Goal: Task Accomplishment & Management: Use online tool/utility

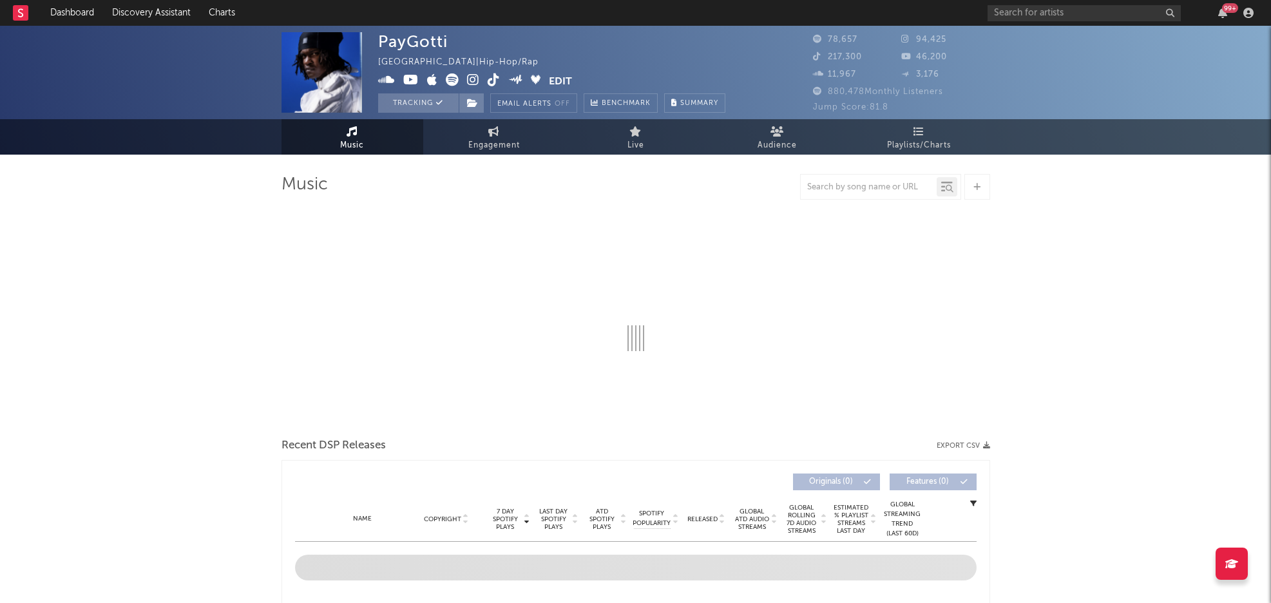
select select "6m"
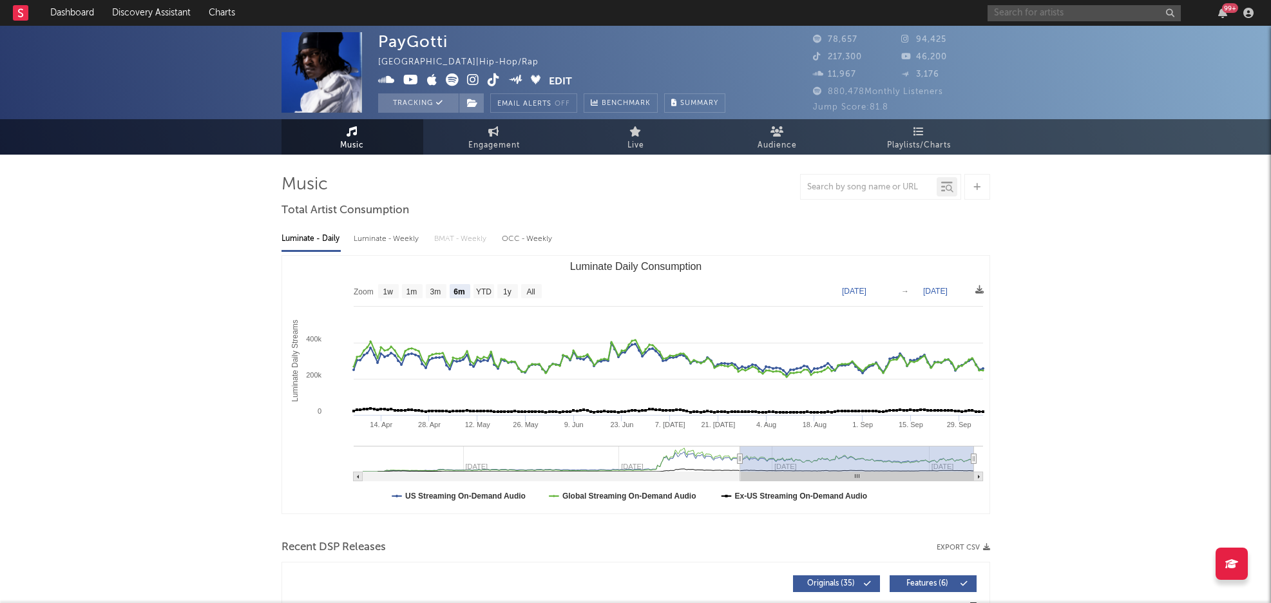
click at [1021, 10] on input "text" at bounding box center [1084, 13] width 193 height 16
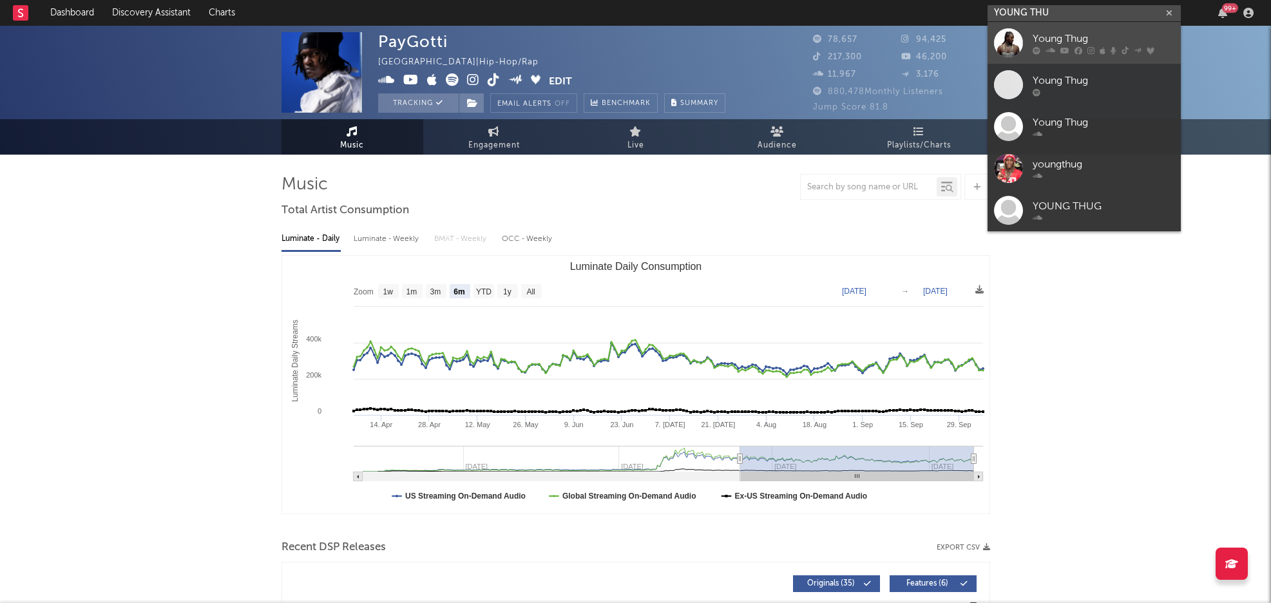
type input "YOUNG THU"
click at [1056, 35] on div "Young Thug" at bounding box center [1104, 38] width 142 height 15
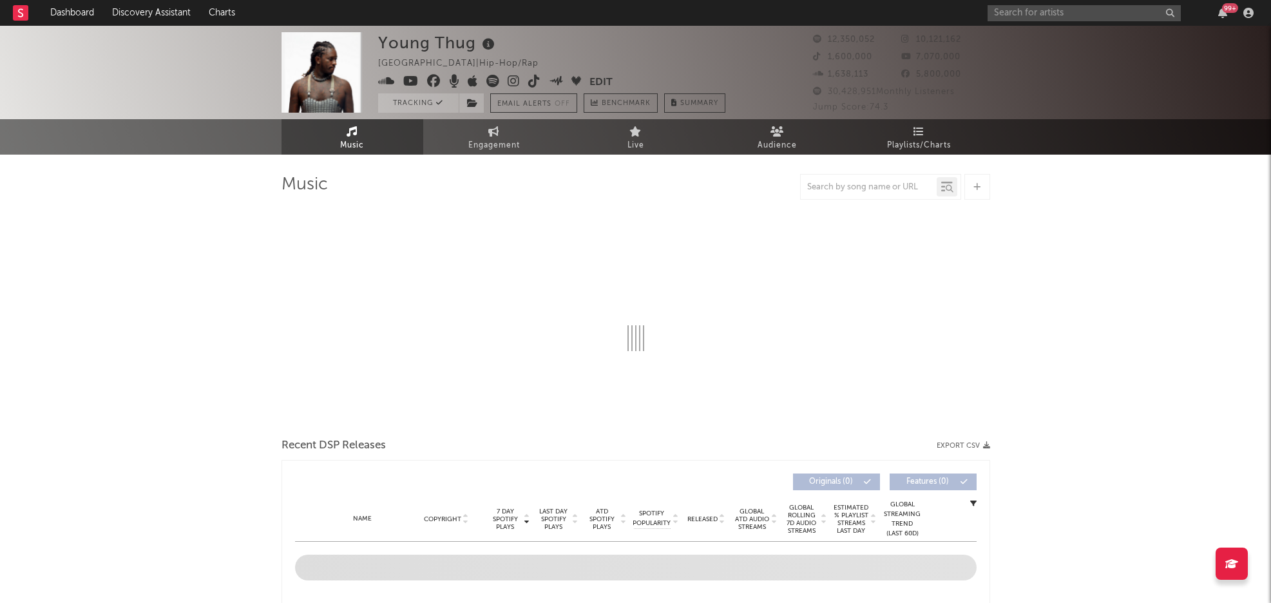
select select "6m"
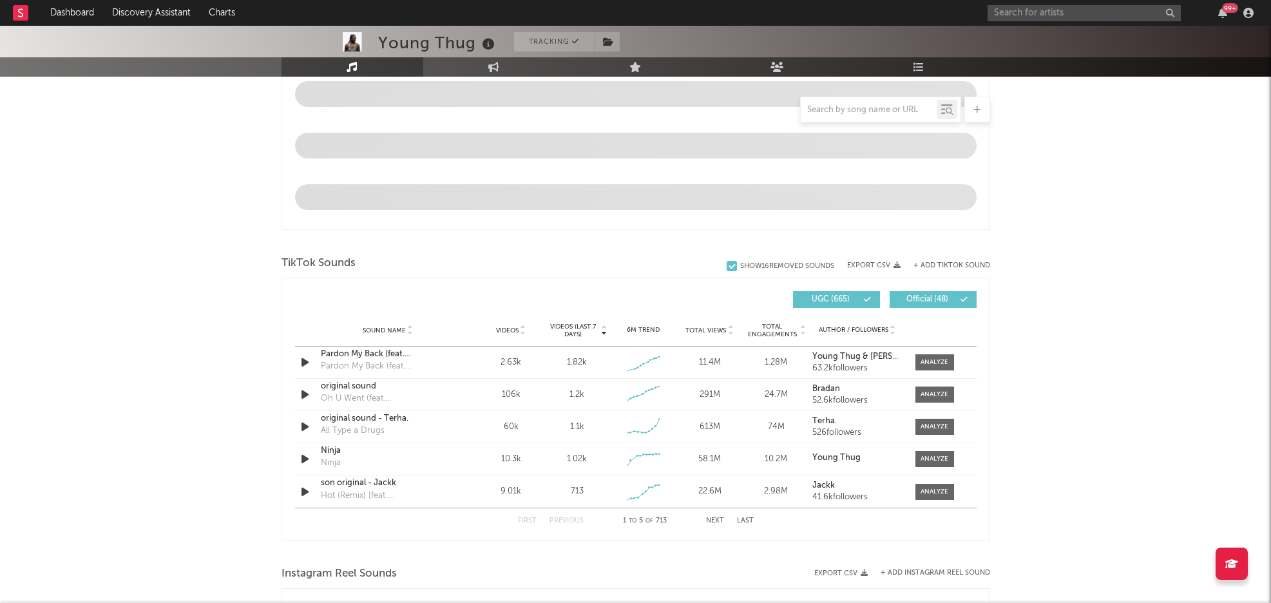
scroll to position [750, 0]
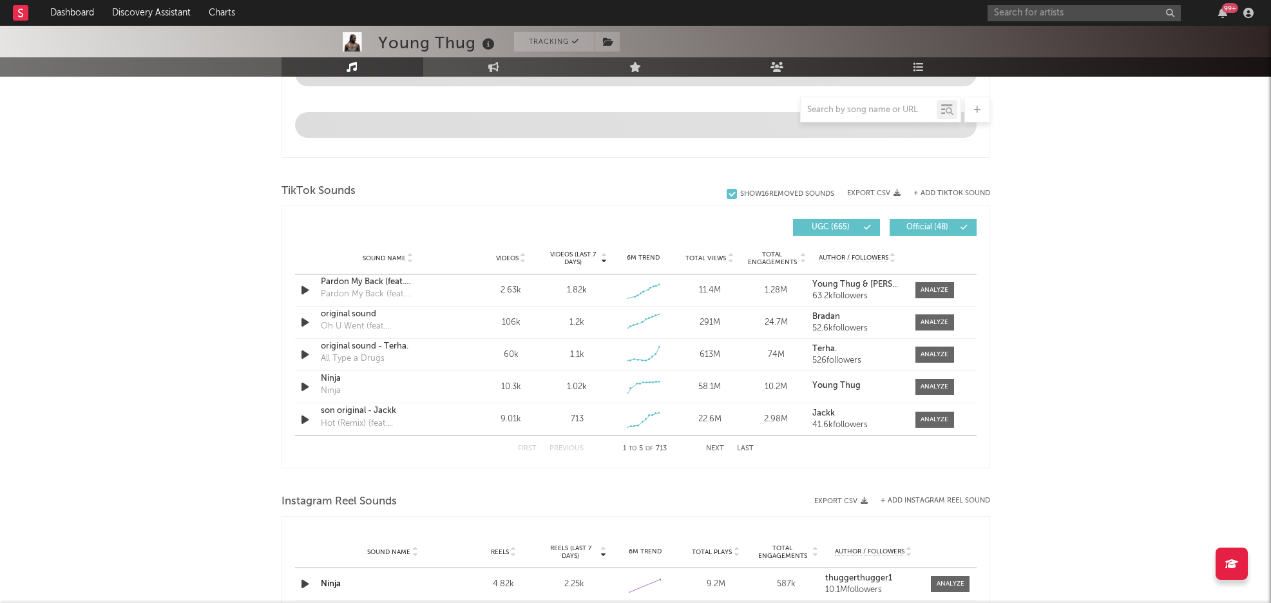
click at [959, 193] on button "+ Add TikTok Sound" at bounding box center [951, 193] width 77 height 7
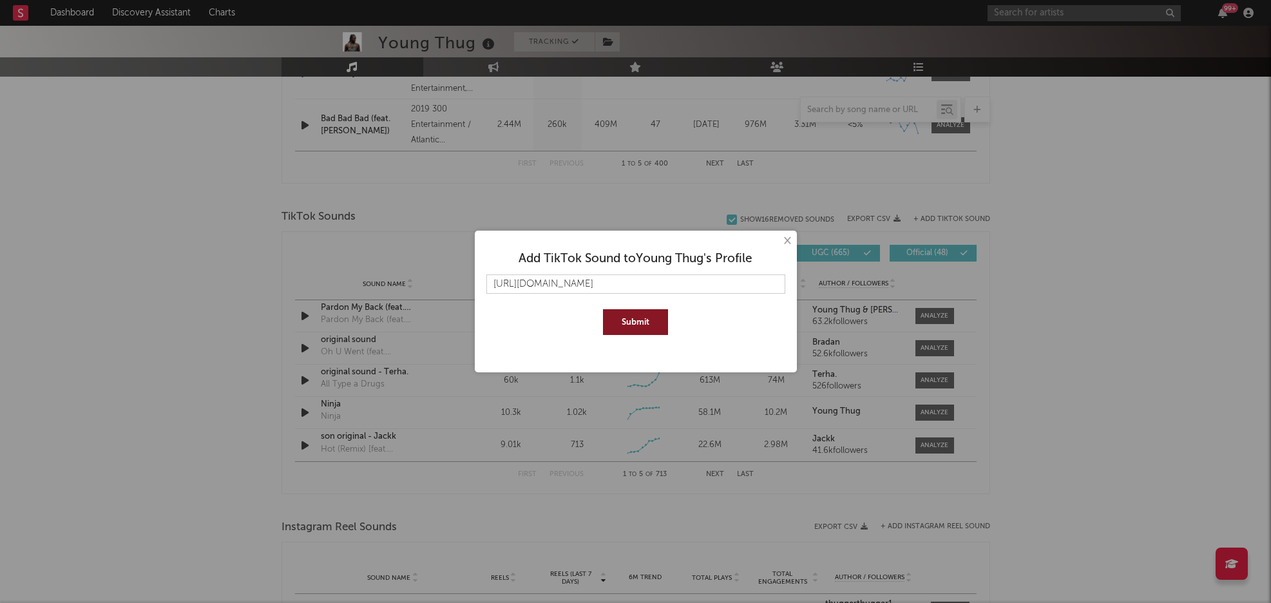
type input "[URL][DOMAIN_NAME]"
click at [634, 317] on button "Submit" at bounding box center [635, 322] width 65 height 26
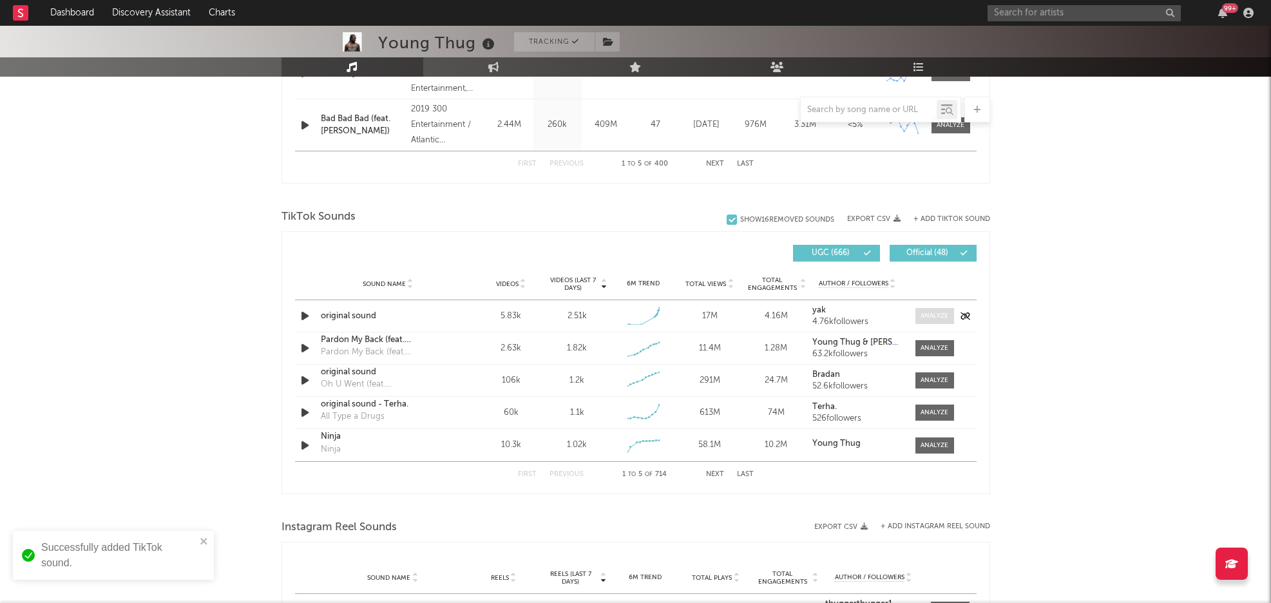
click at [933, 309] on span at bounding box center [934, 316] width 39 height 16
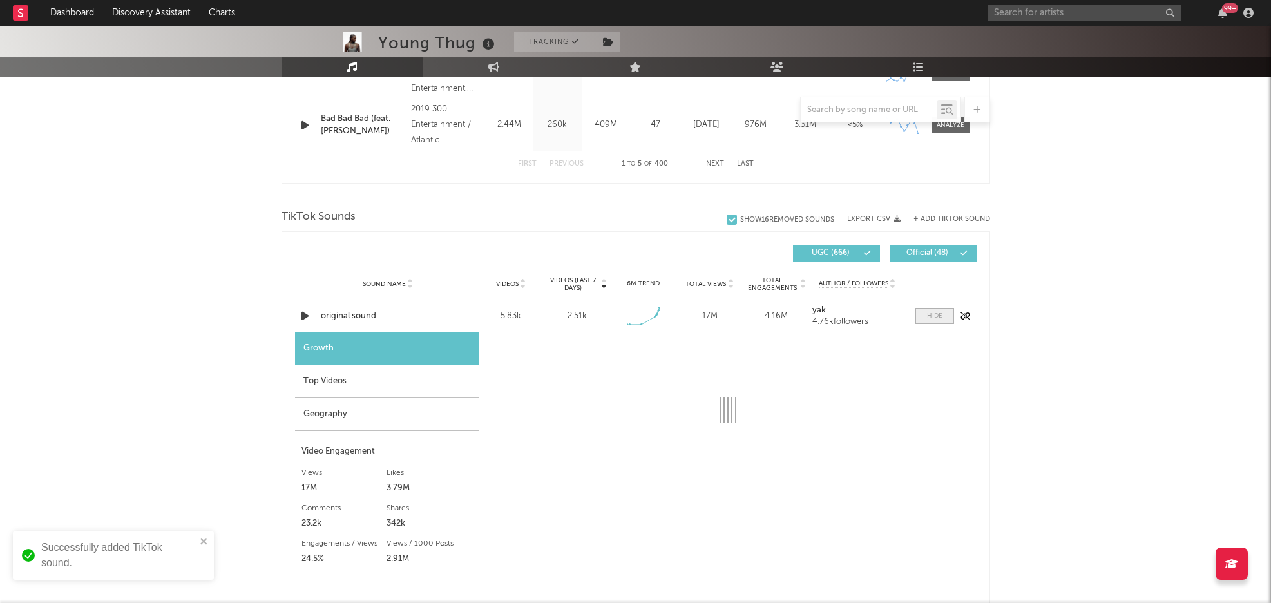
select select "1w"
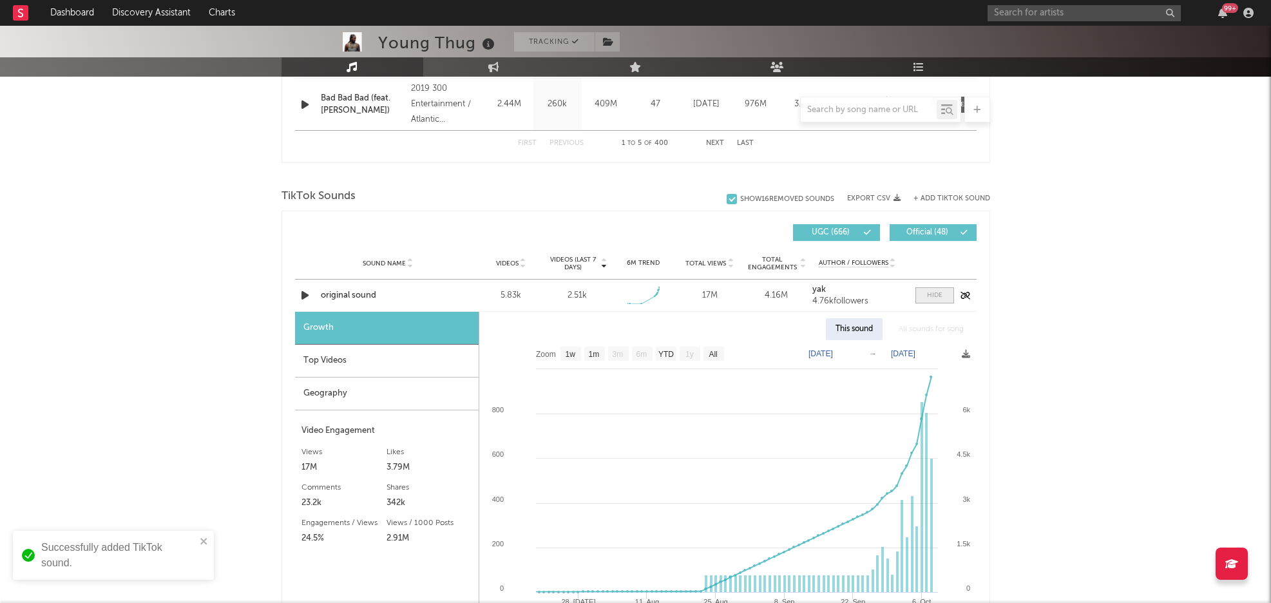
scroll to position [784, 0]
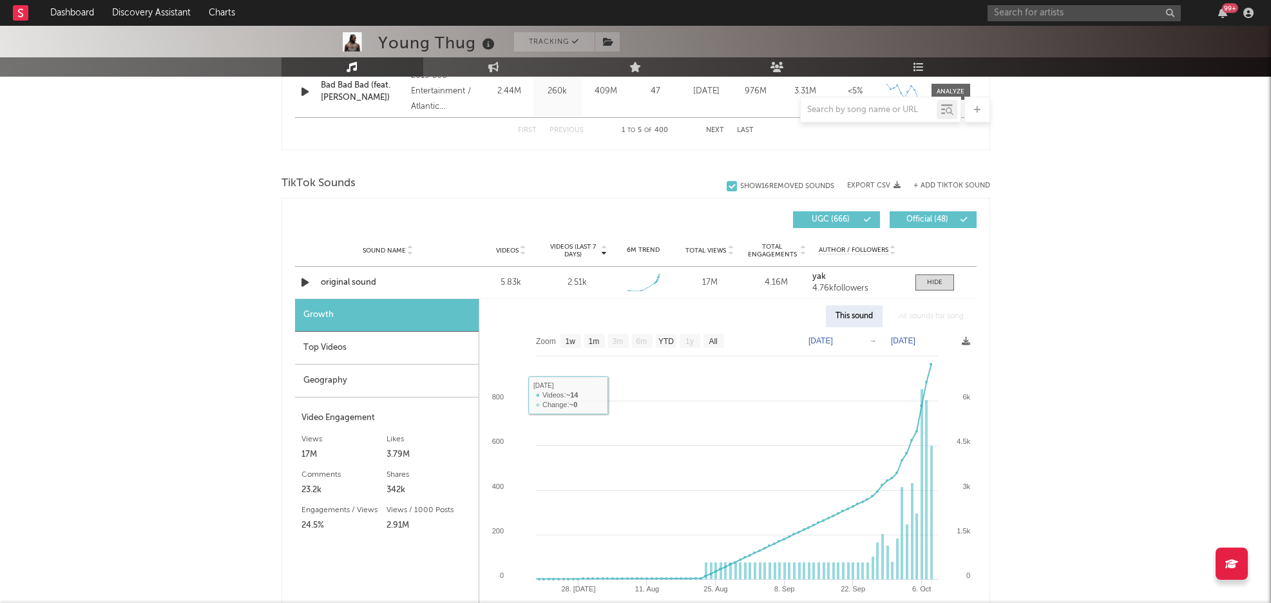
click at [350, 350] on div "Top Videos" at bounding box center [387, 348] width 184 height 33
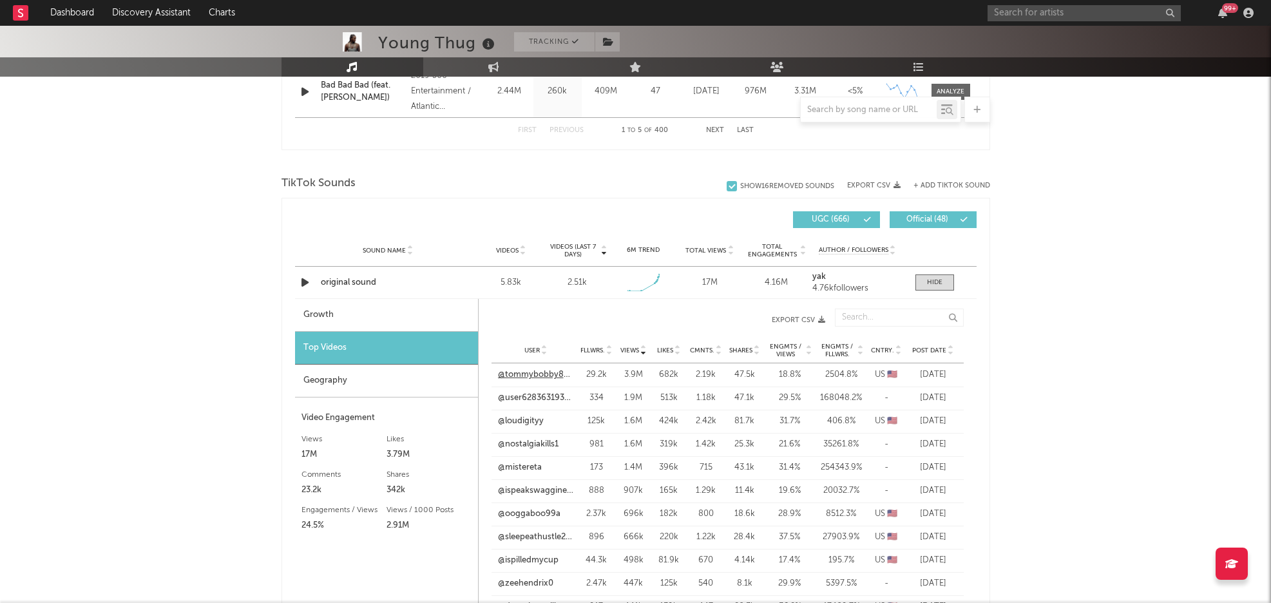
click at [544, 368] on link "@tommybobby83080" at bounding box center [536, 374] width 76 height 13
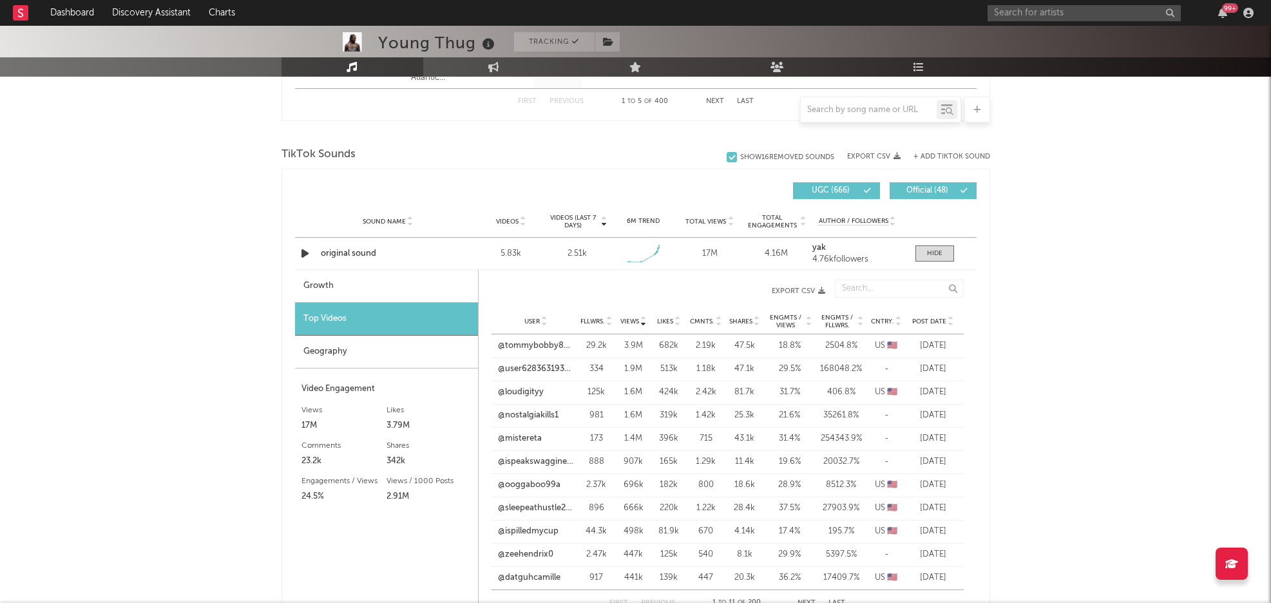
scroll to position [814, 0]
click at [925, 256] on span at bounding box center [934, 253] width 39 height 16
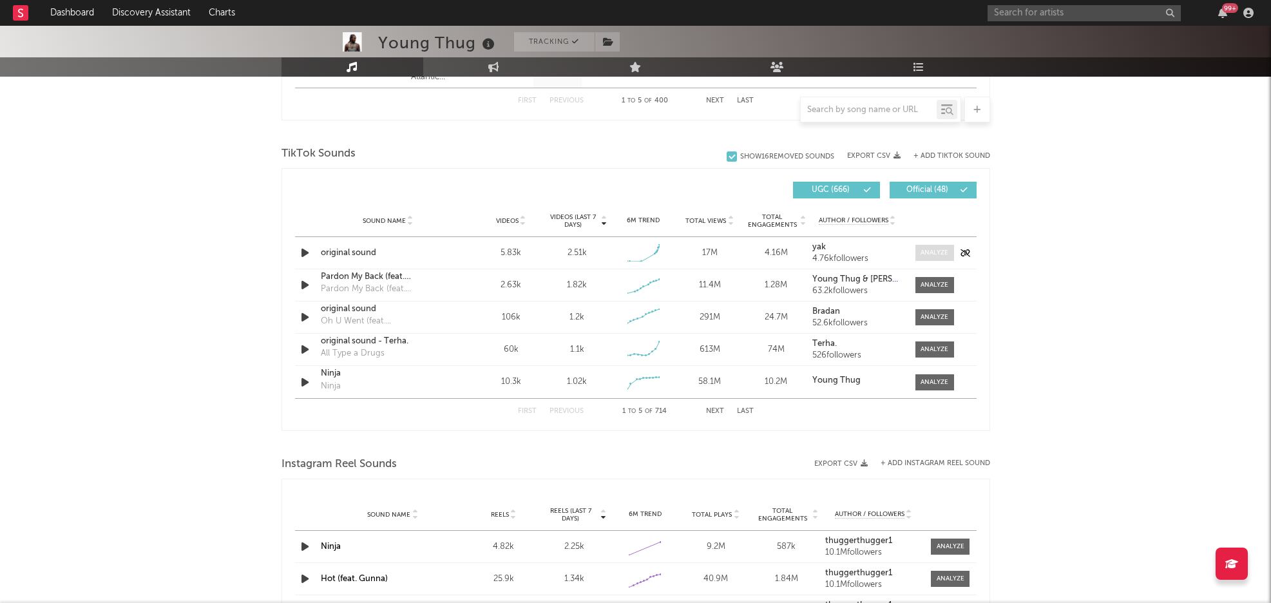
click at [930, 258] on span at bounding box center [934, 253] width 39 height 16
select select "1w"
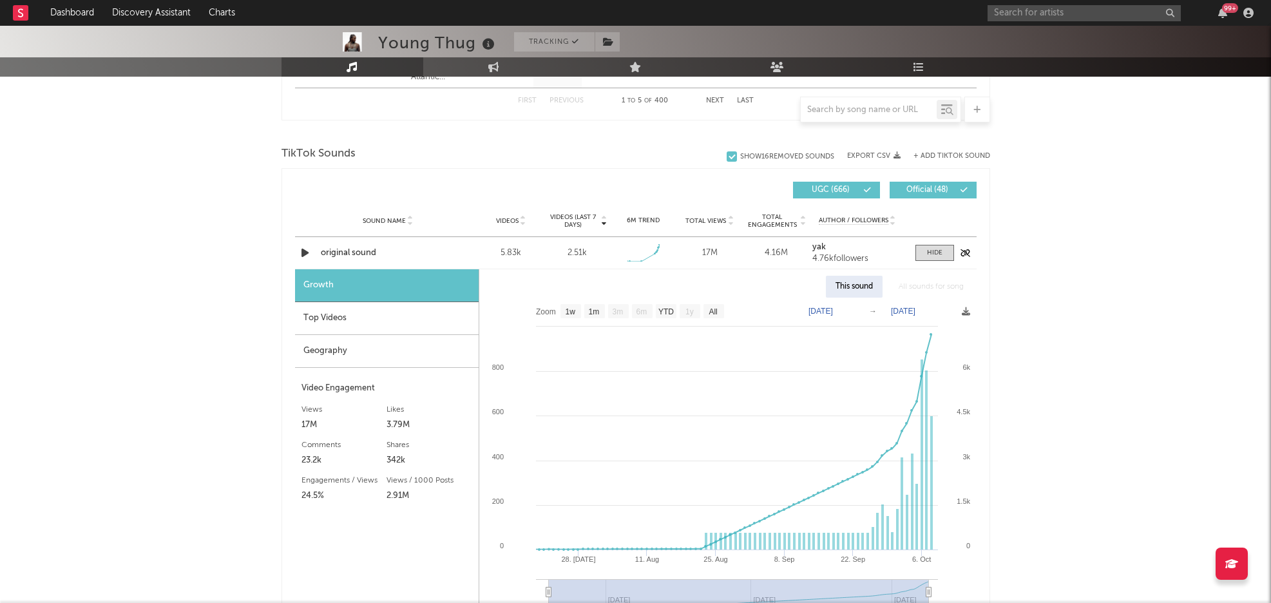
click at [341, 255] on div "original sound" at bounding box center [388, 253] width 135 height 13
click at [10, 2] on nav "Dashboard Discovery Assistant Charts 99 +" at bounding box center [635, 13] width 1271 height 26
